Goal: Find specific fact: Find specific fact

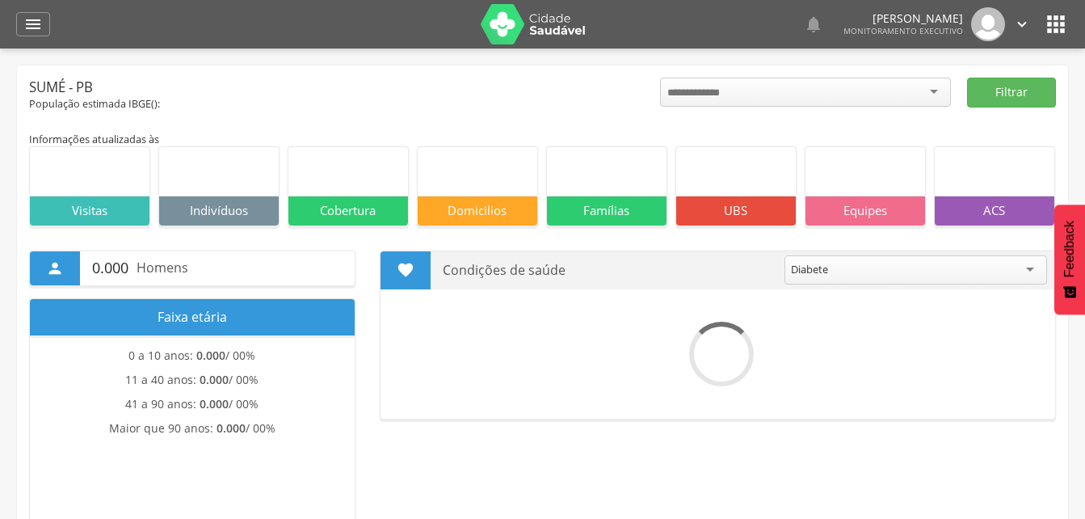
click at [33, 21] on icon "" at bounding box center [32, 24] width 19 height 19
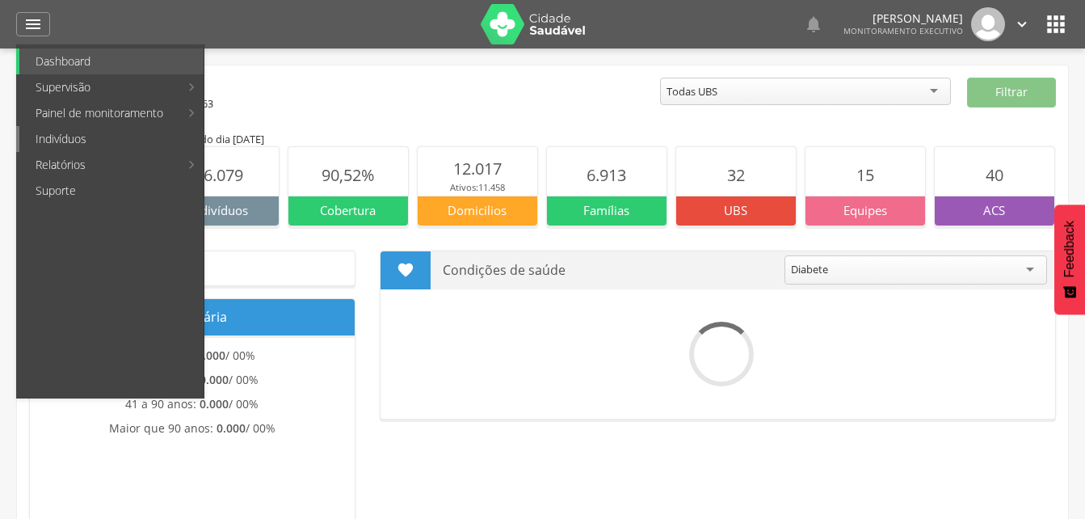
click at [50, 142] on link "Indivíduos" at bounding box center [111, 139] width 184 height 26
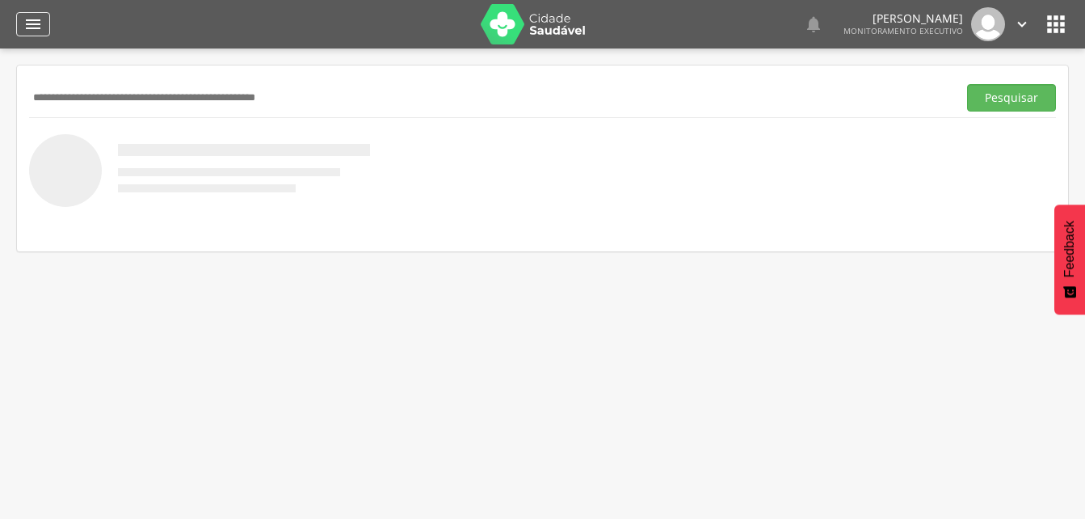
click at [32, 27] on icon "" at bounding box center [32, 24] width 19 height 19
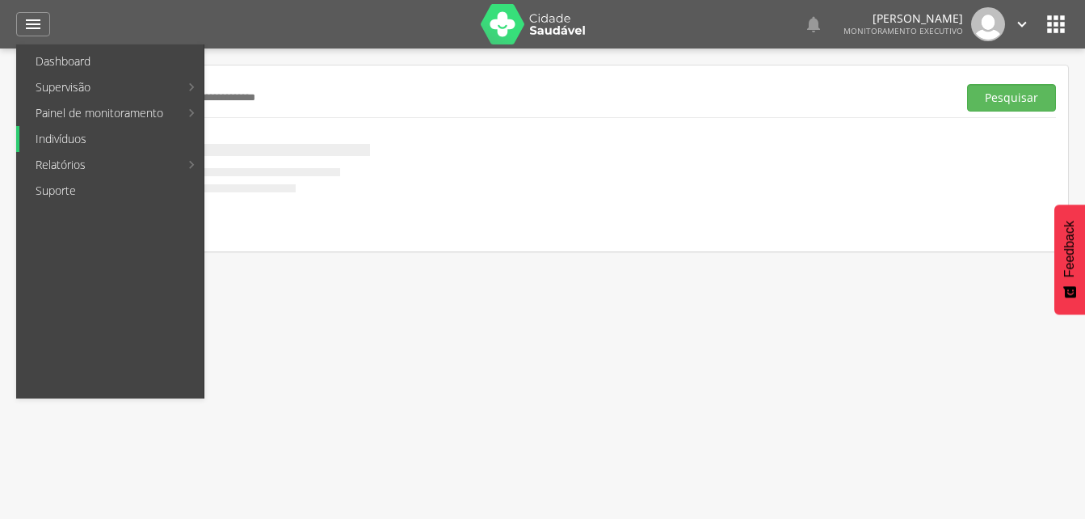
click at [46, 134] on link "Indivíduos" at bounding box center [111, 139] width 184 height 26
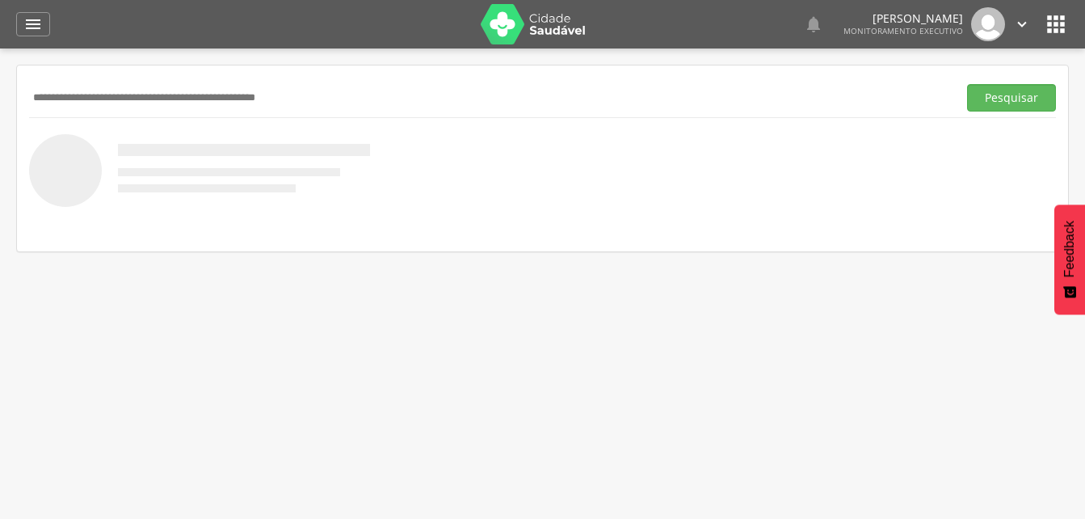
click at [57, 100] on input "text" at bounding box center [490, 97] width 922 height 27
click at [46, 93] on input "text" at bounding box center [490, 97] width 922 height 27
type input "********"
click at [987, 99] on button "Pesquisar" at bounding box center [1011, 97] width 89 height 27
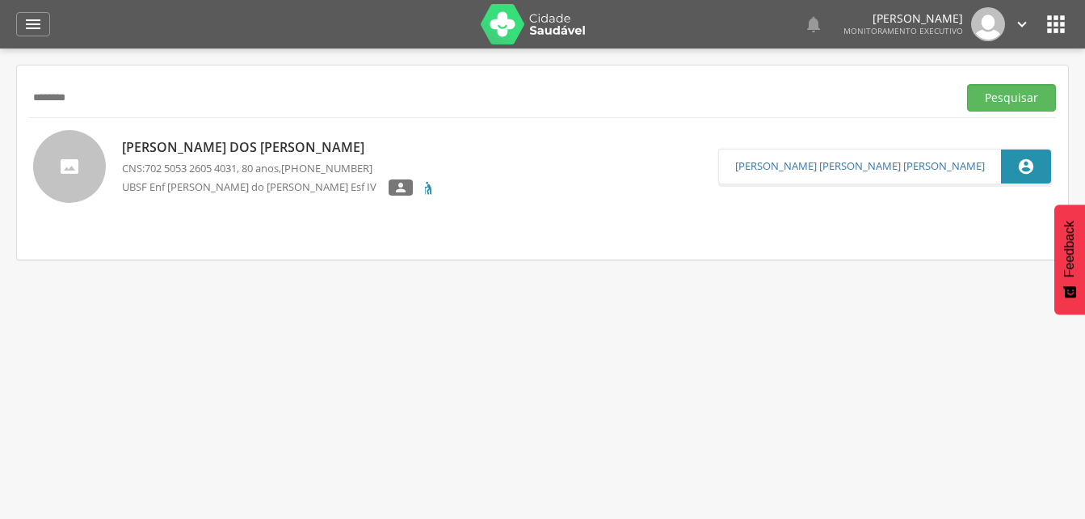
click at [227, 168] on span "702 5053 2605 4031" at bounding box center [191, 168] width 92 height 15
type input "**********"
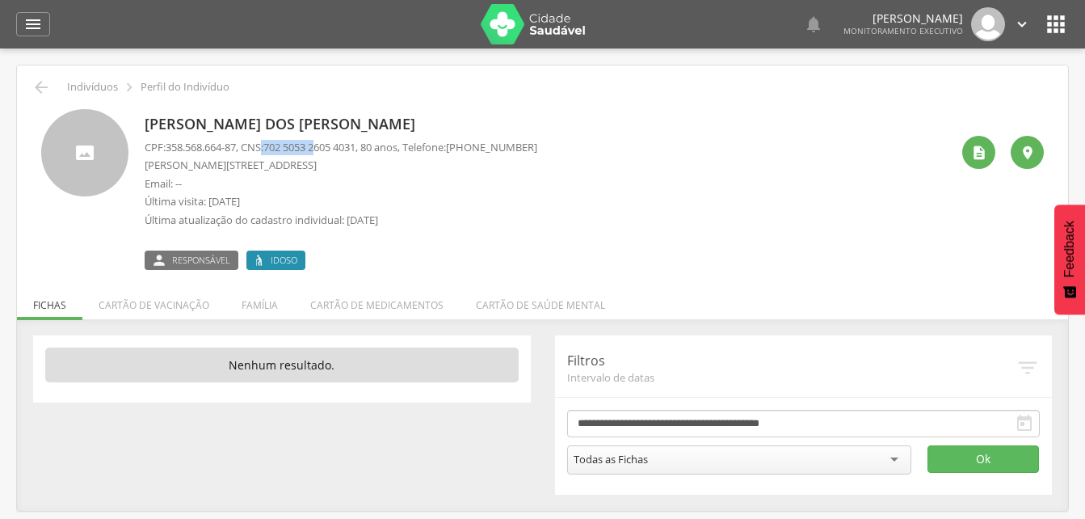
drag, startPoint x: 270, startPoint y: 144, endPoint x: 320, endPoint y: 146, distance: 50.2
click at [320, 146] on p "CPF: 358.568.664-87 , CNS: [PHONE_NUMBER] , 80 anos, Telefone: [PHONE_NUMBER]" at bounding box center [341, 147] width 393 height 15
drag, startPoint x: 320, startPoint y: 146, endPoint x: 455, endPoint y: 218, distance: 152.9
click at [465, 221] on p "Última atualização do cadastro individual: [DATE]" at bounding box center [341, 220] width 393 height 15
drag, startPoint x: 272, startPoint y: 145, endPoint x: 371, endPoint y: 145, distance: 99.4
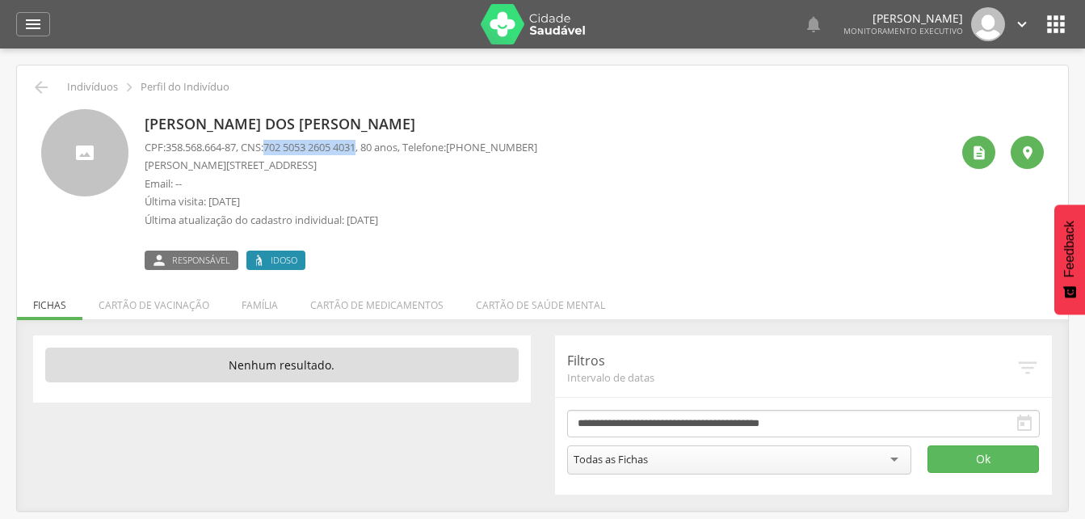
click at [371, 145] on p "CPF: 358.568.664-87 , CNS: [PHONE_NUMBER] , 80 anos, Telefone: [PHONE_NUMBER]" at bounding box center [341, 147] width 393 height 15
drag, startPoint x: 371, startPoint y: 145, endPoint x: 358, endPoint y: 145, distance: 12.9
copy p "702 5053 2605 4031"
click at [252, 309] on li "Família" at bounding box center [259, 301] width 69 height 38
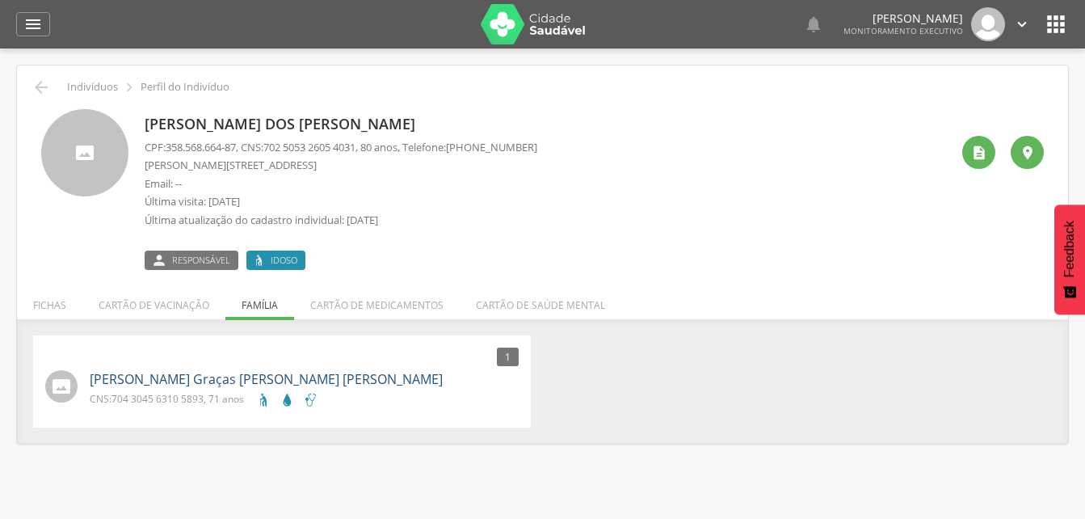
click at [208, 383] on link "[PERSON_NAME] Graças [PERSON_NAME] [PERSON_NAME]" at bounding box center [266, 379] width 353 height 19
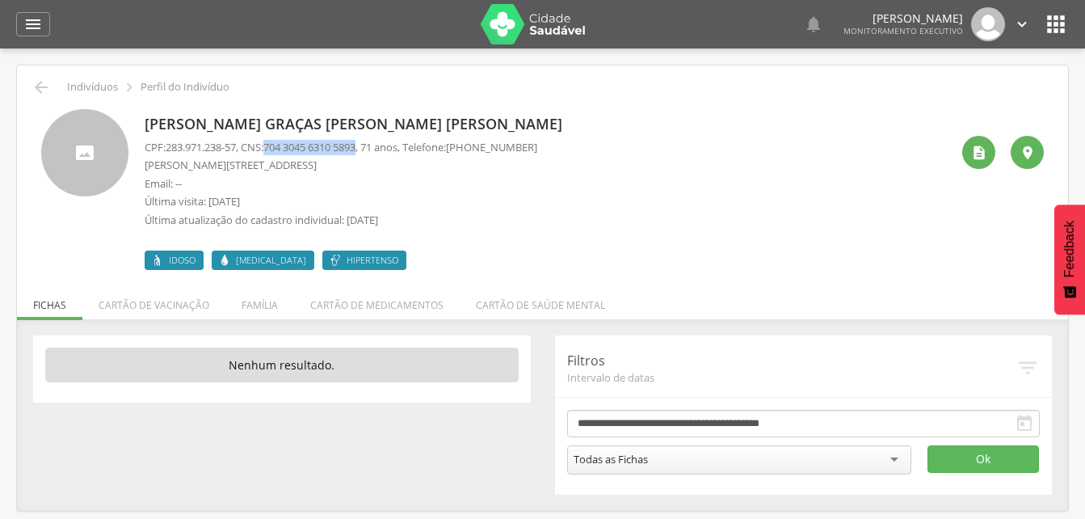
drag, startPoint x: 273, startPoint y: 146, endPoint x: 371, endPoint y: 149, distance: 97.8
click at [371, 149] on p "CPF: 283.971.238-57 , CNS: [PHONE_NUMBER] , 71 anos, Telefone: [PHONE_NUMBER]" at bounding box center [341, 147] width 393 height 15
drag, startPoint x: 371, startPoint y: 149, endPoint x: 347, endPoint y: 143, distance: 25.1
copy p "704 3045 6310 5893"
click at [32, 32] on icon "" at bounding box center [32, 24] width 19 height 19
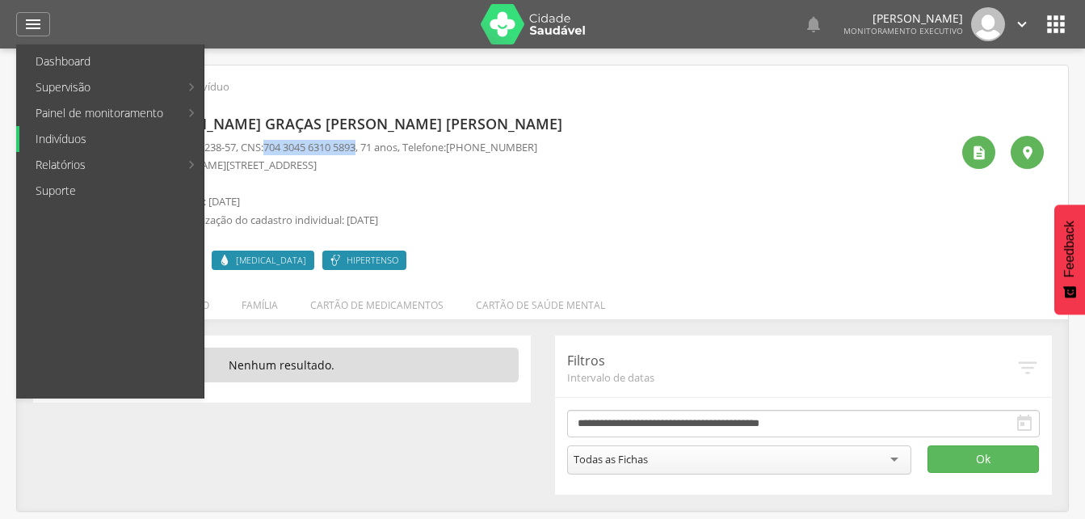
click at [62, 145] on link "Indivíduos" at bounding box center [111, 139] width 184 height 26
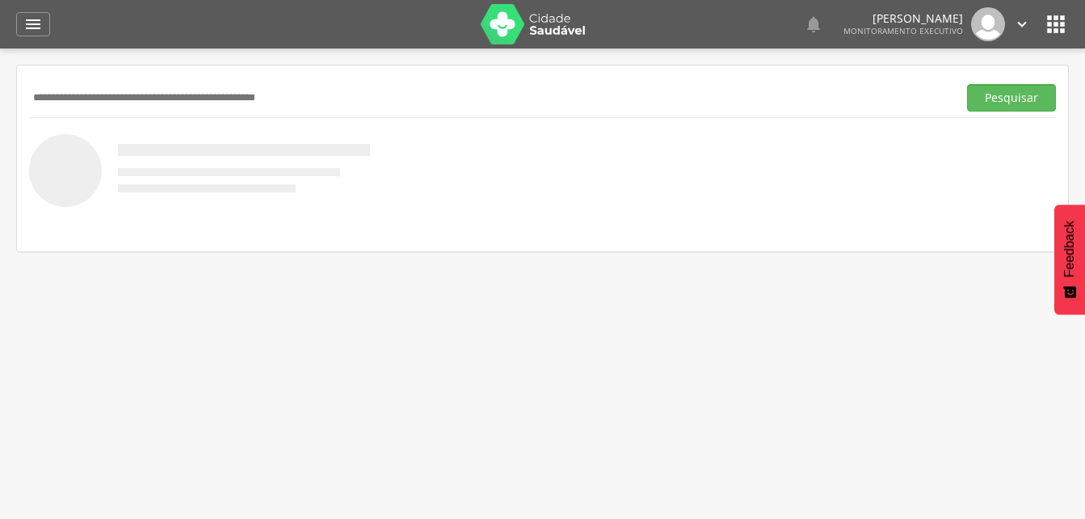
click at [93, 90] on input "text" at bounding box center [490, 97] width 922 height 27
type input "**********"
click at [1021, 108] on button "Pesquisar" at bounding box center [1011, 97] width 89 height 27
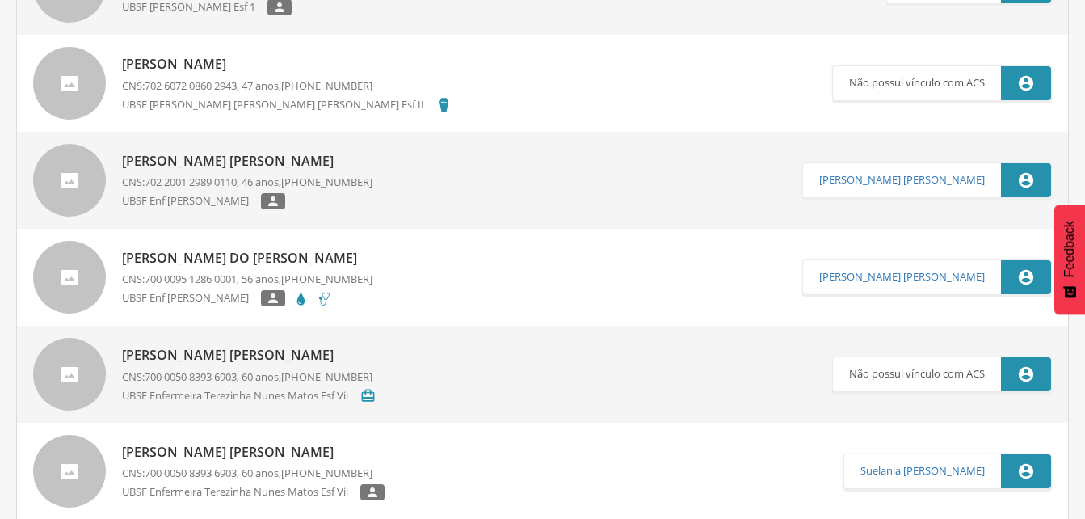
scroll to position [566, 0]
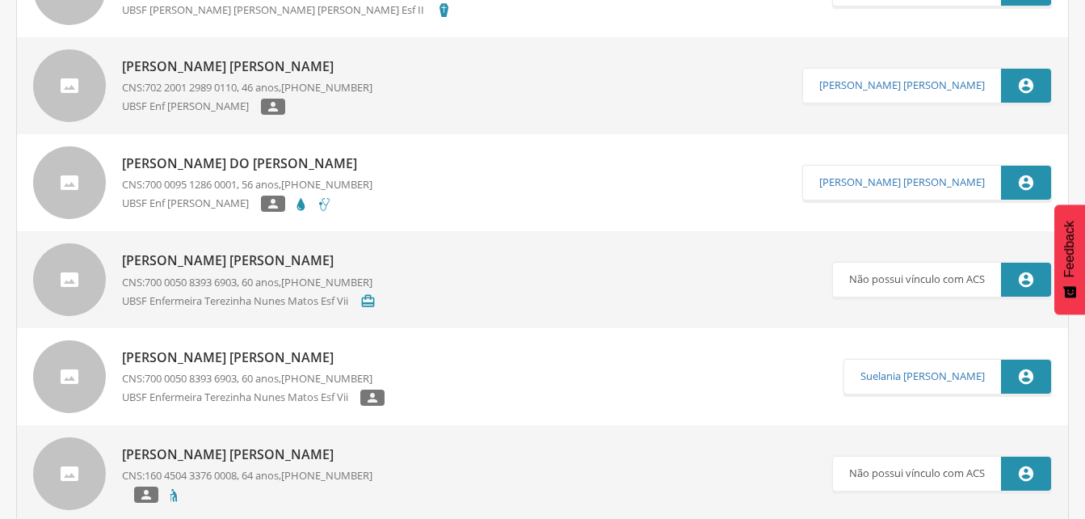
click at [293, 368] on div "[PERSON_NAME] [PERSON_NAME] CNS: 700 0050 8393 6903 , 60 anos, [PHONE_NUMBER] U…" at bounding box center [253, 376] width 263 height 67
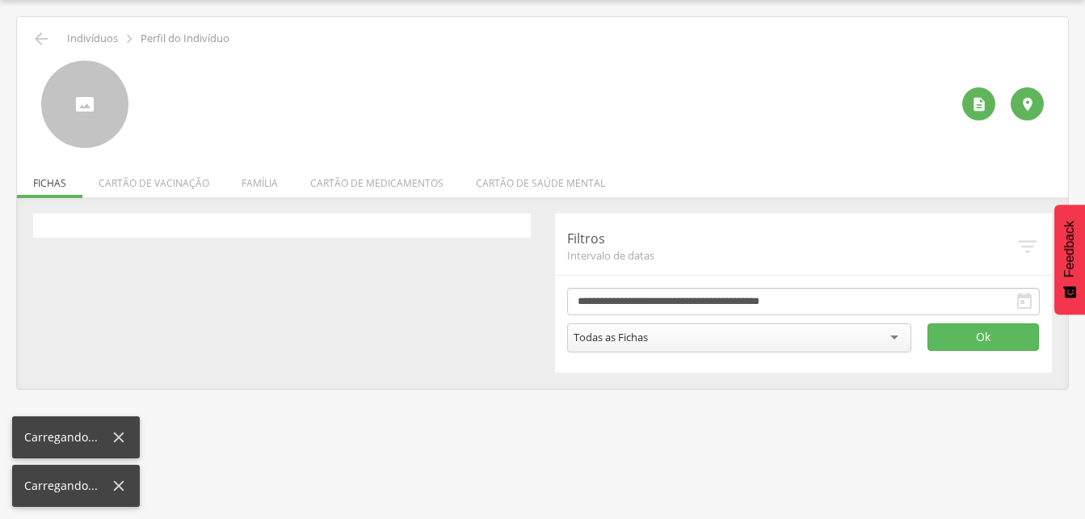
scroll to position [48, 0]
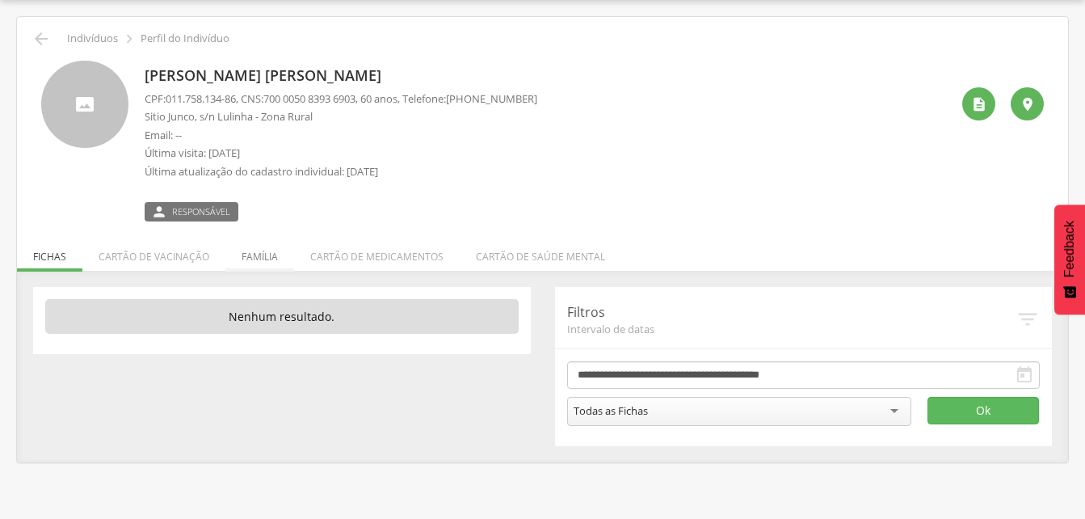
click at [258, 255] on li "Família" at bounding box center [259, 253] width 69 height 38
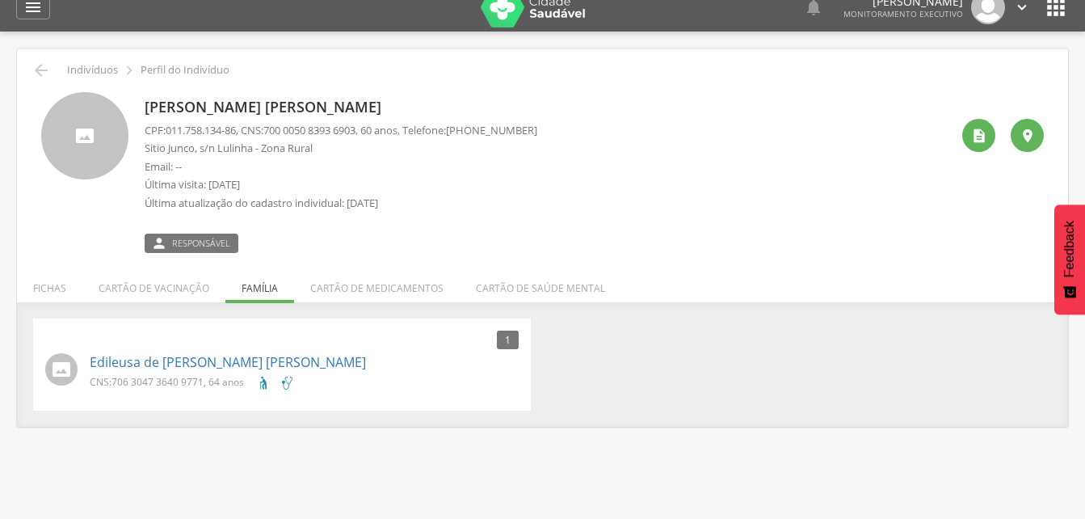
scroll to position [0, 0]
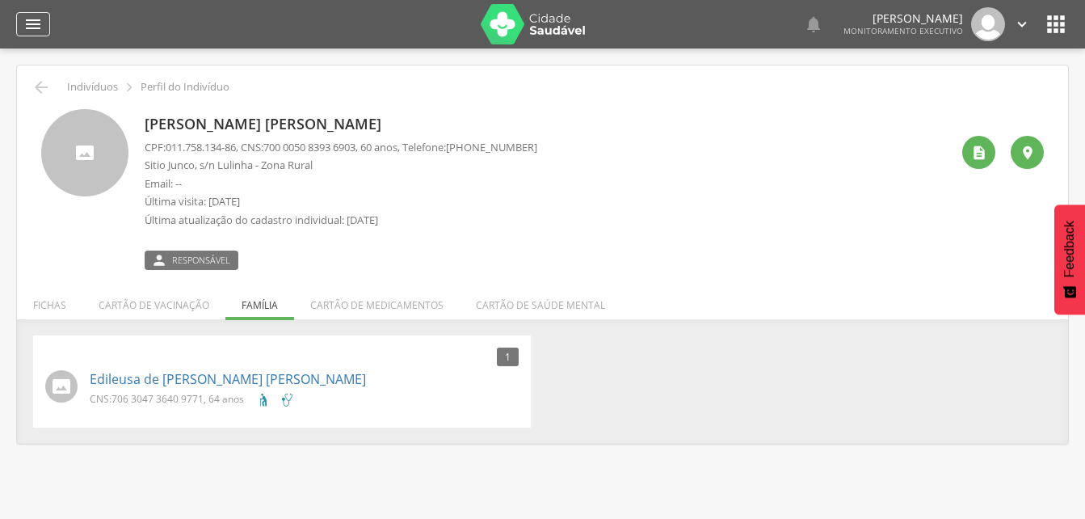
click at [32, 19] on icon "" at bounding box center [32, 24] width 19 height 19
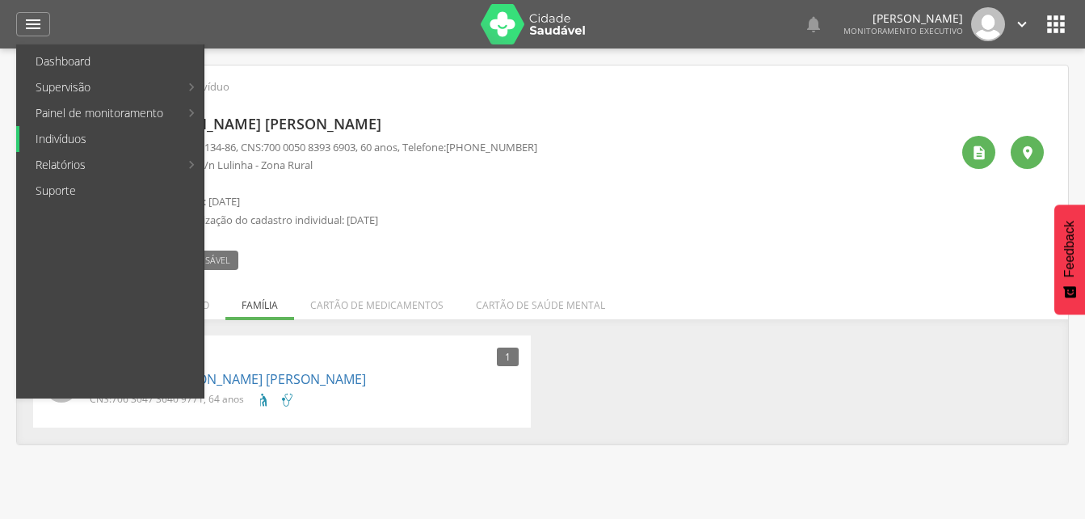
click at [56, 141] on link "Indivíduos" at bounding box center [111, 139] width 184 height 26
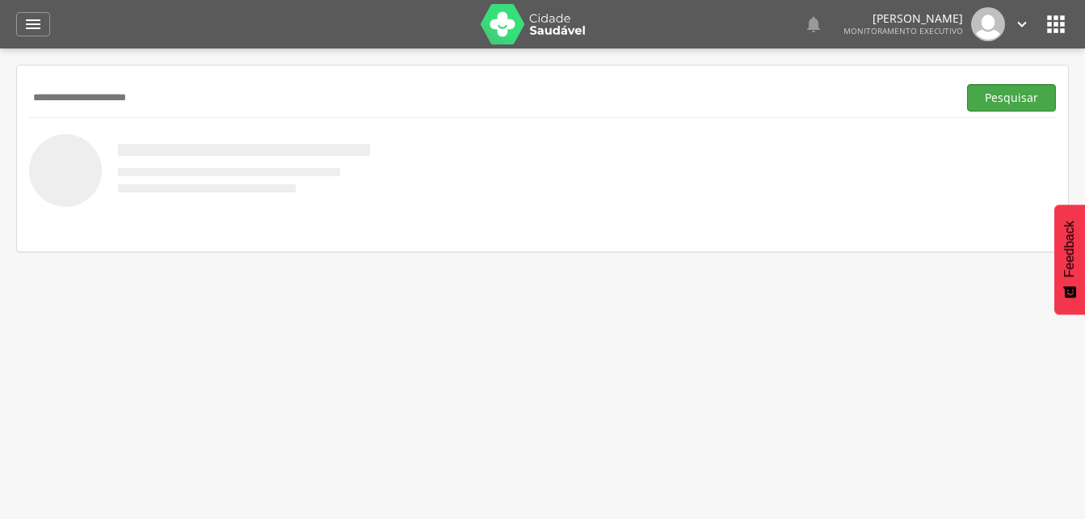
type input "**********"
click at [1002, 99] on button "Pesquisar" at bounding box center [1011, 97] width 89 height 27
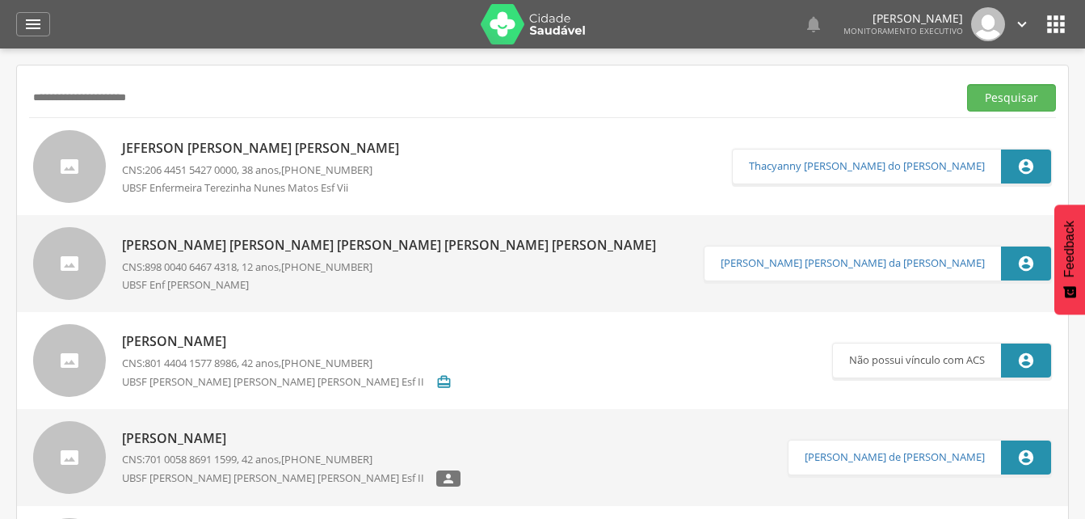
click at [238, 246] on p "[PERSON_NAME] [PERSON_NAME] [PERSON_NAME] [PERSON_NAME] [PERSON_NAME]" at bounding box center [393, 245] width 542 height 19
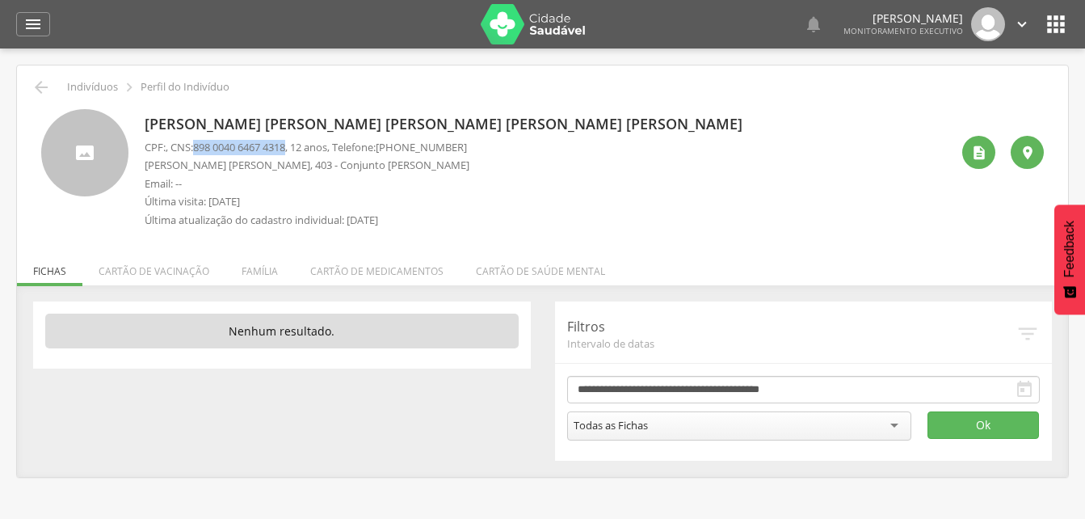
drag, startPoint x: 199, startPoint y: 148, endPoint x: 297, endPoint y: 151, distance: 98.6
click at [297, 151] on p "CPF: , CNS: [PHONE_NUMBER] , 12 anos, Telefone: [PHONE_NUMBER]" at bounding box center [307, 147] width 325 height 15
drag, startPoint x: 297, startPoint y: 151, endPoint x: 263, endPoint y: 151, distance: 33.9
copy span "898 0040 6467 4318"
click at [353, 95] on div " Indivíduos  Perfil do Indivíduo" at bounding box center [542, 87] width 1027 height 19
